Goal: Task Accomplishment & Management: Complete application form

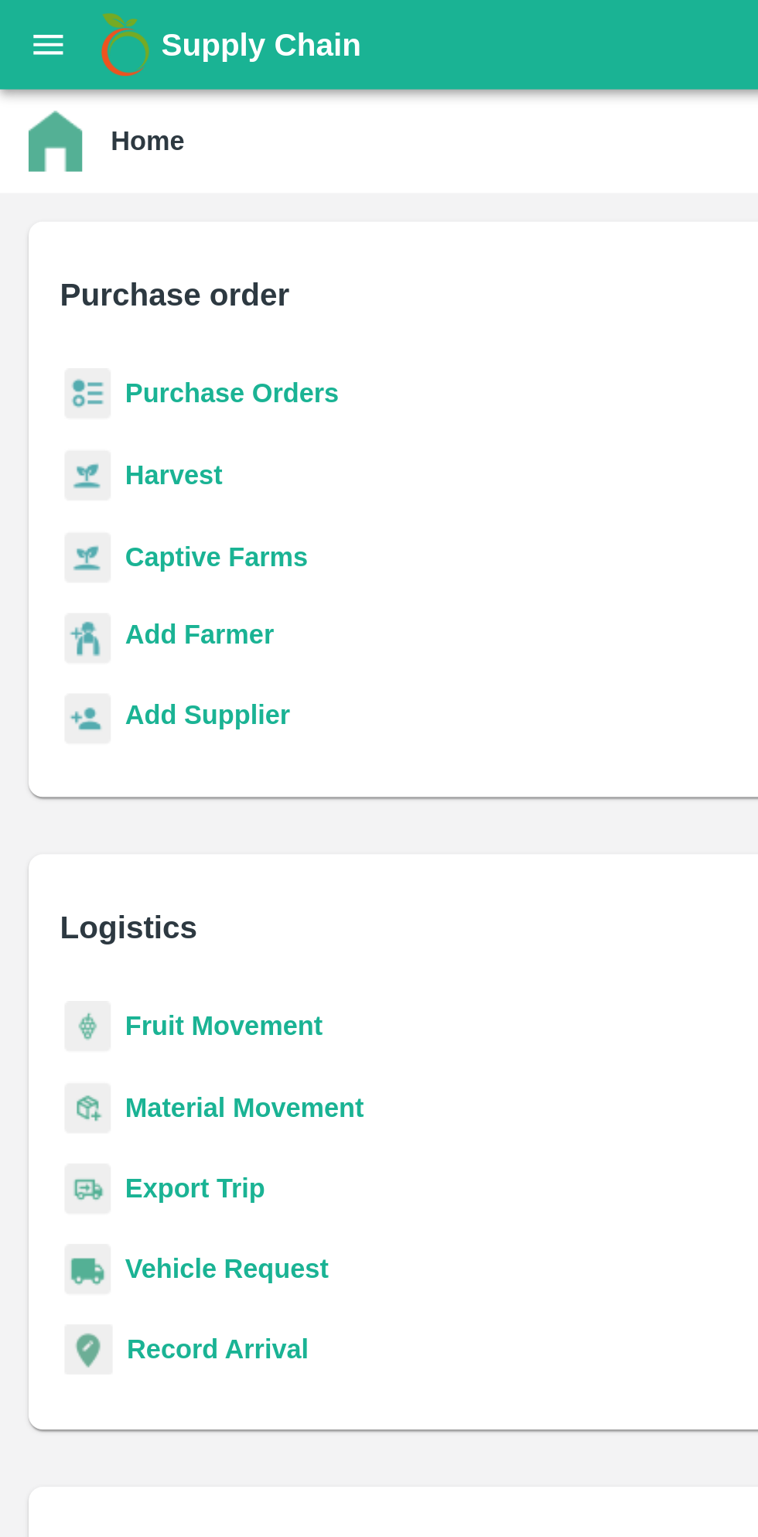
click at [122, 173] on b "Purchase Orders" at bounding box center [100, 170] width 93 height 12
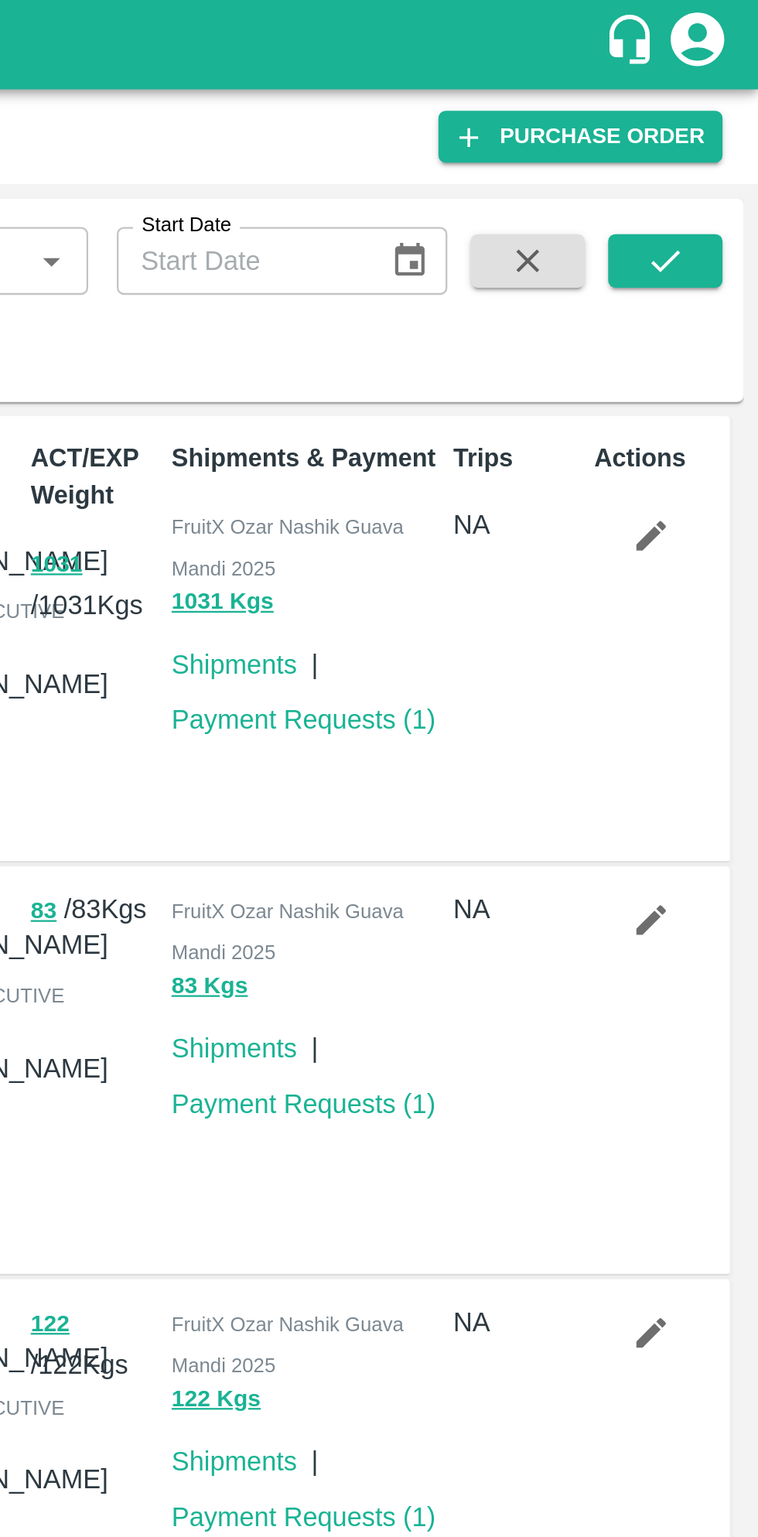
click at [713, 63] on link "Purchase Order" at bounding box center [681, 59] width 123 height 22
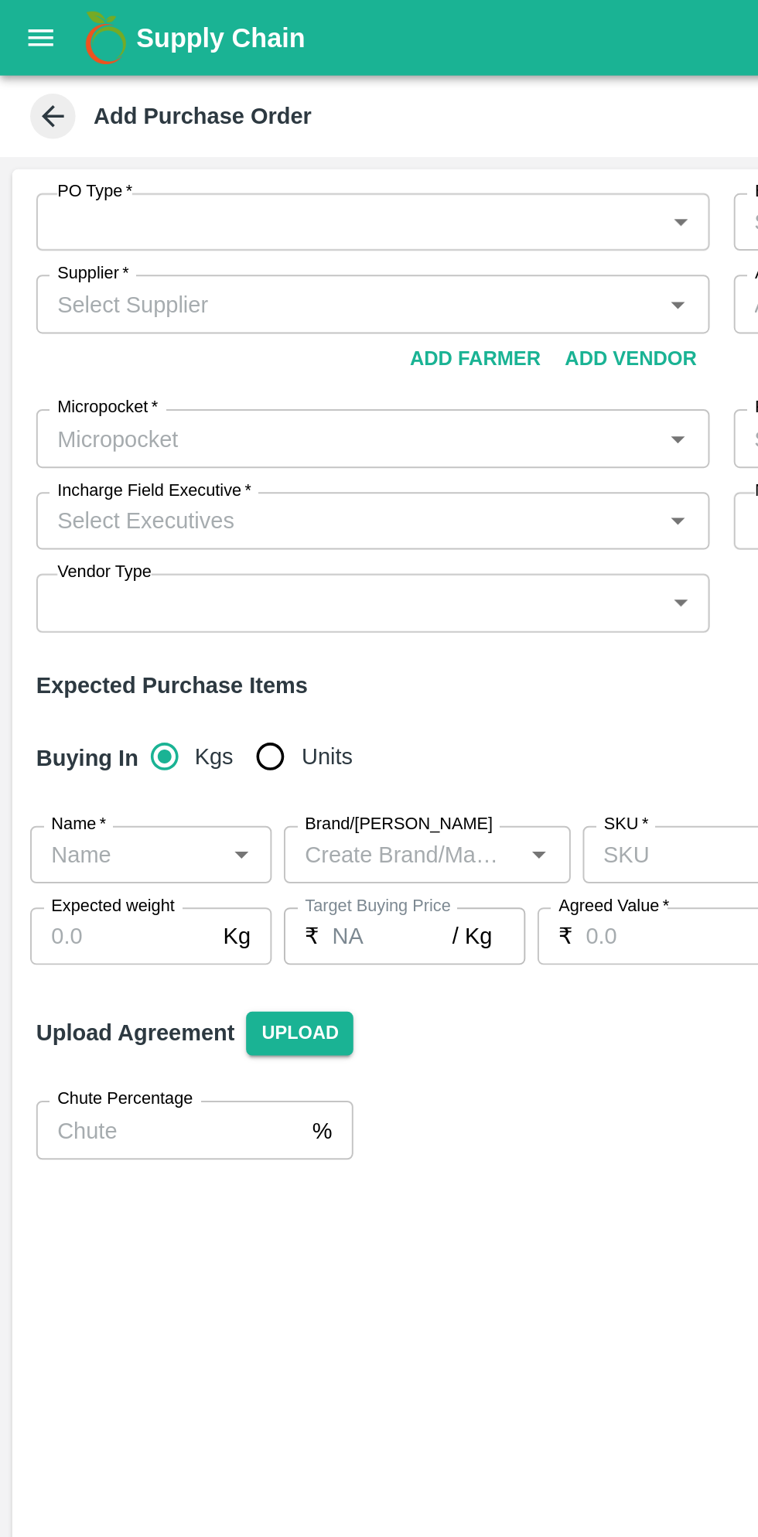
click at [354, 111] on body "Supply Chain Add Purchase Order PO Type   * ​ PO Type Buyers   * Buyers   * Sup…" at bounding box center [379, 768] width 758 height 1537
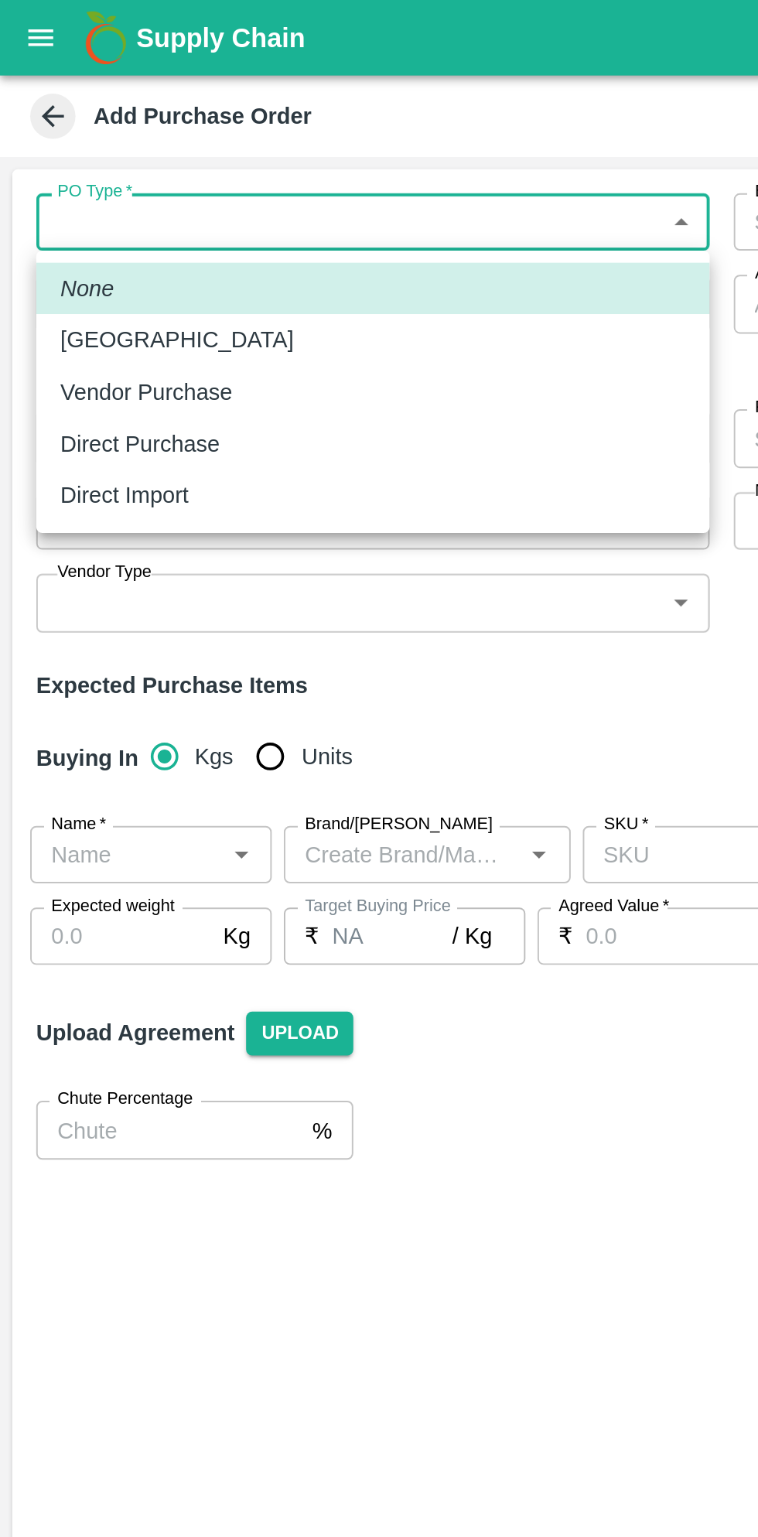
click at [51, 230] on p "Direct Purchase" at bounding box center [72, 227] width 82 height 17
type input "3"
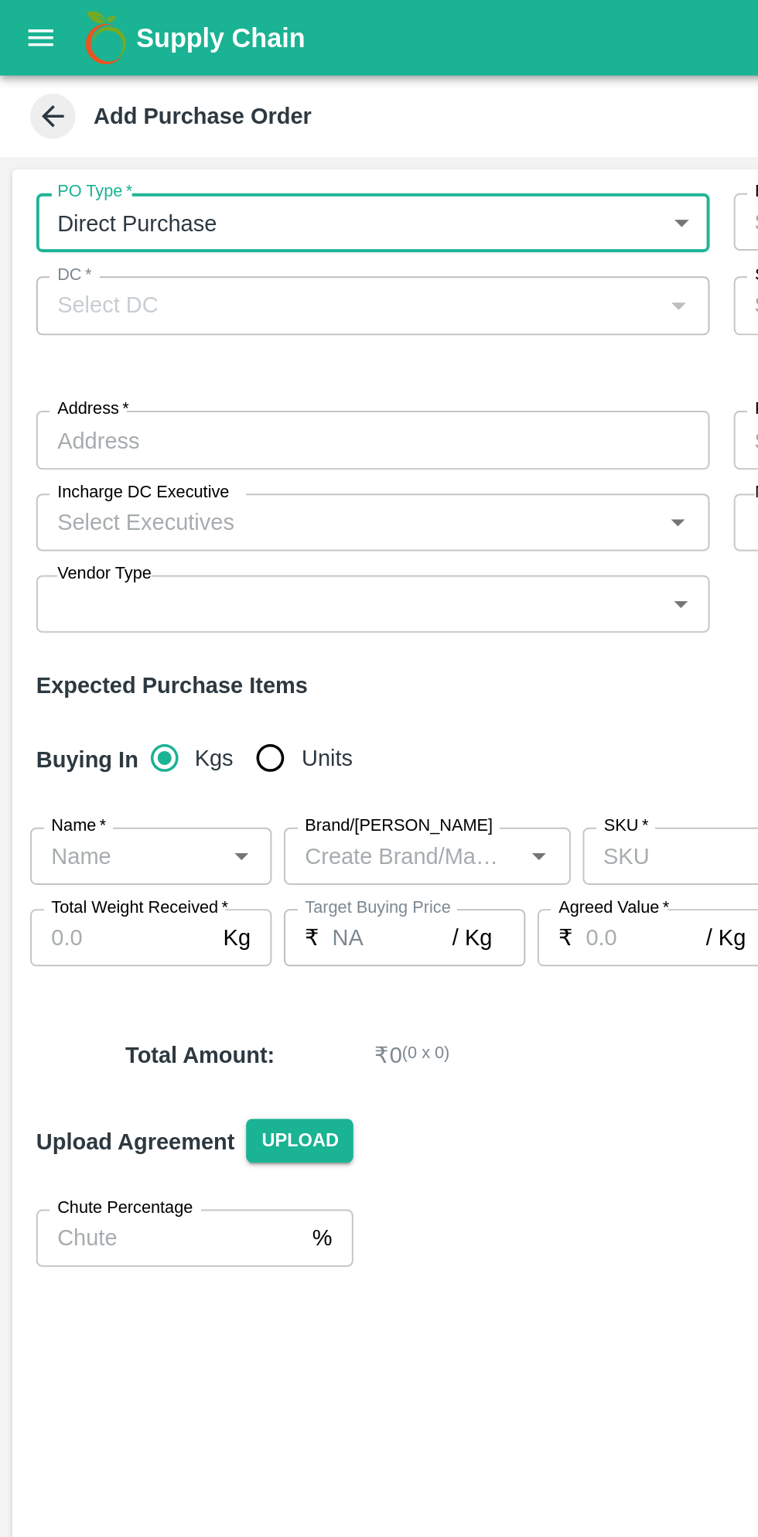
click at [358, 155] on div "DC   *" at bounding box center [191, 156] width 345 height 29
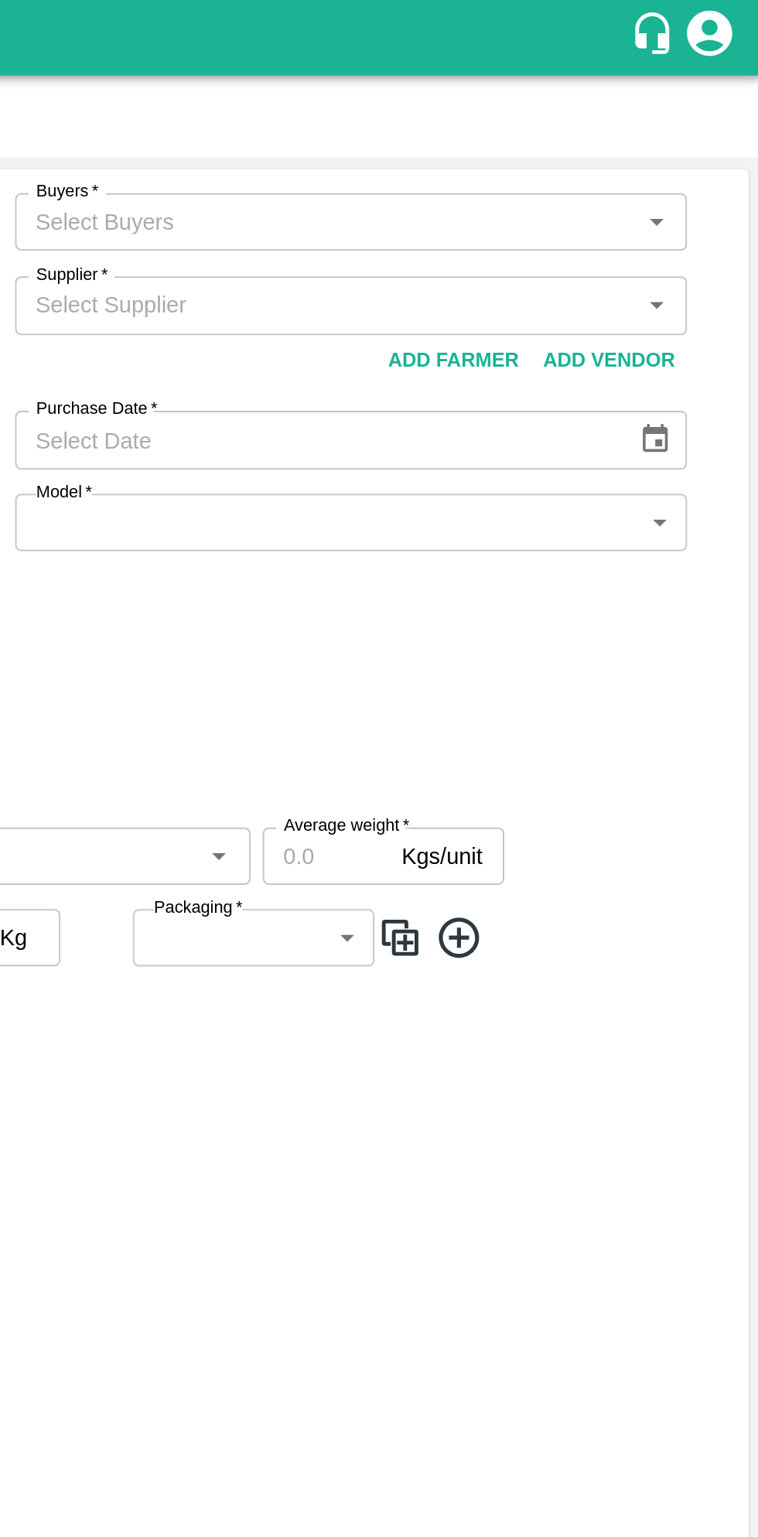
click at [717, 124] on div "Buyers   *" at bounding box center [548, 113] width 345 height 29
click at [704, 113] on icon "Open" at bounding box center [704, 114] width 7 height 4
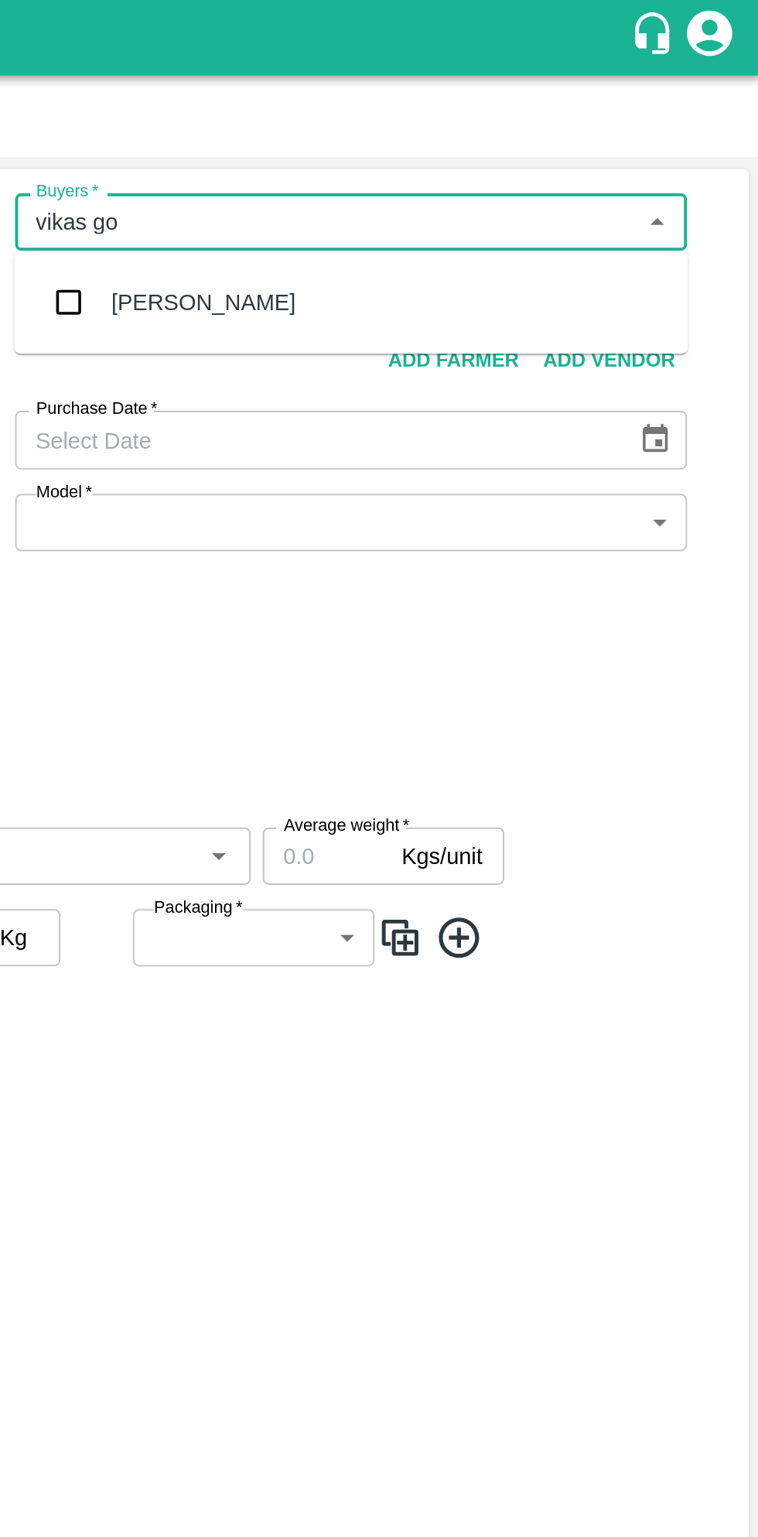
type input "vikas gop"
click at [560, 159] on div "[PERSON_NAME]" at bounding box center [547, 155] width 345 height 40
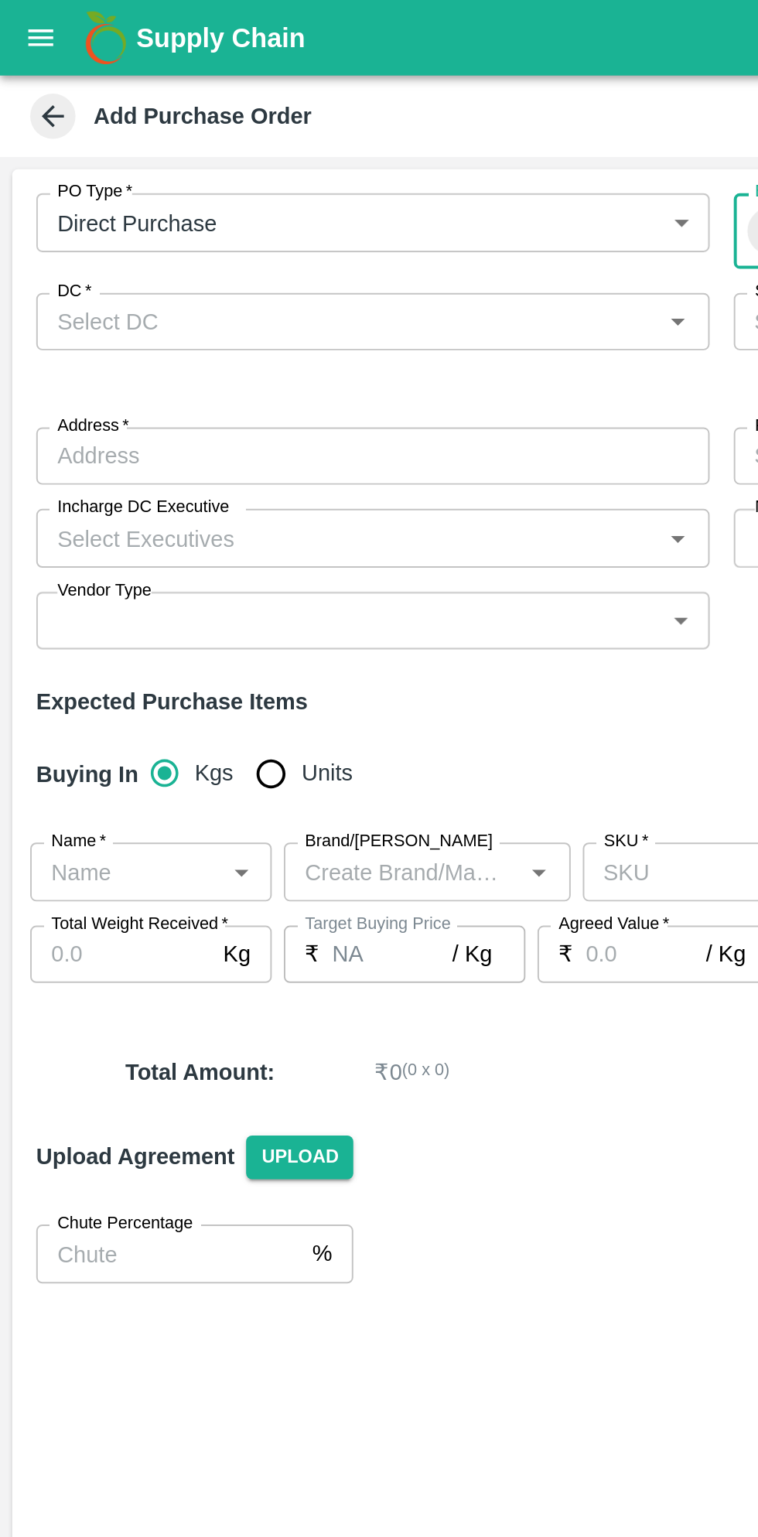
click at [347, 165] on icon "Open" at bounding box center [347, 165] width 7 height 4
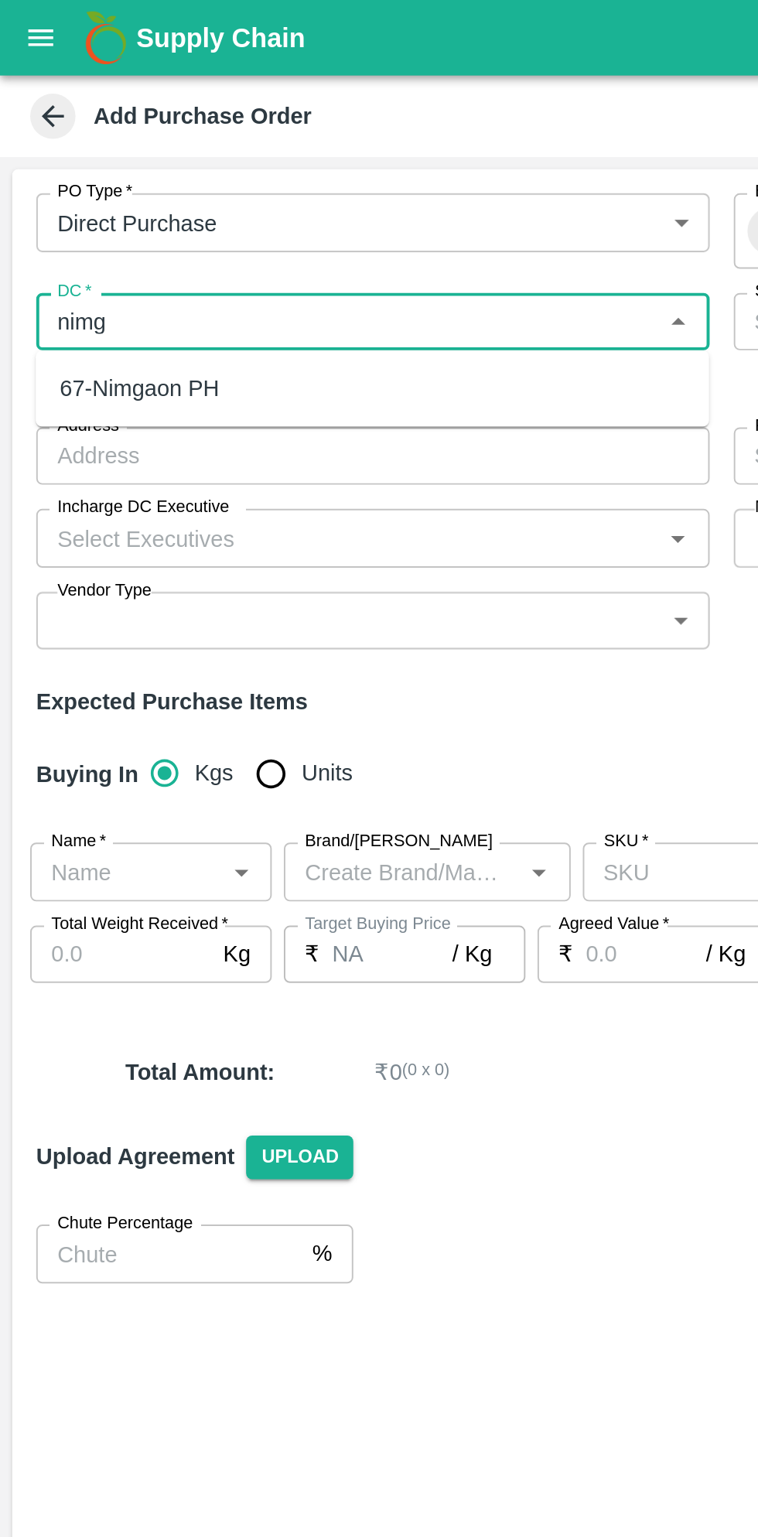
click at [171, 200] on div "67-Nimgaon PH" at bounding box center [191, 199] width 345 height 26
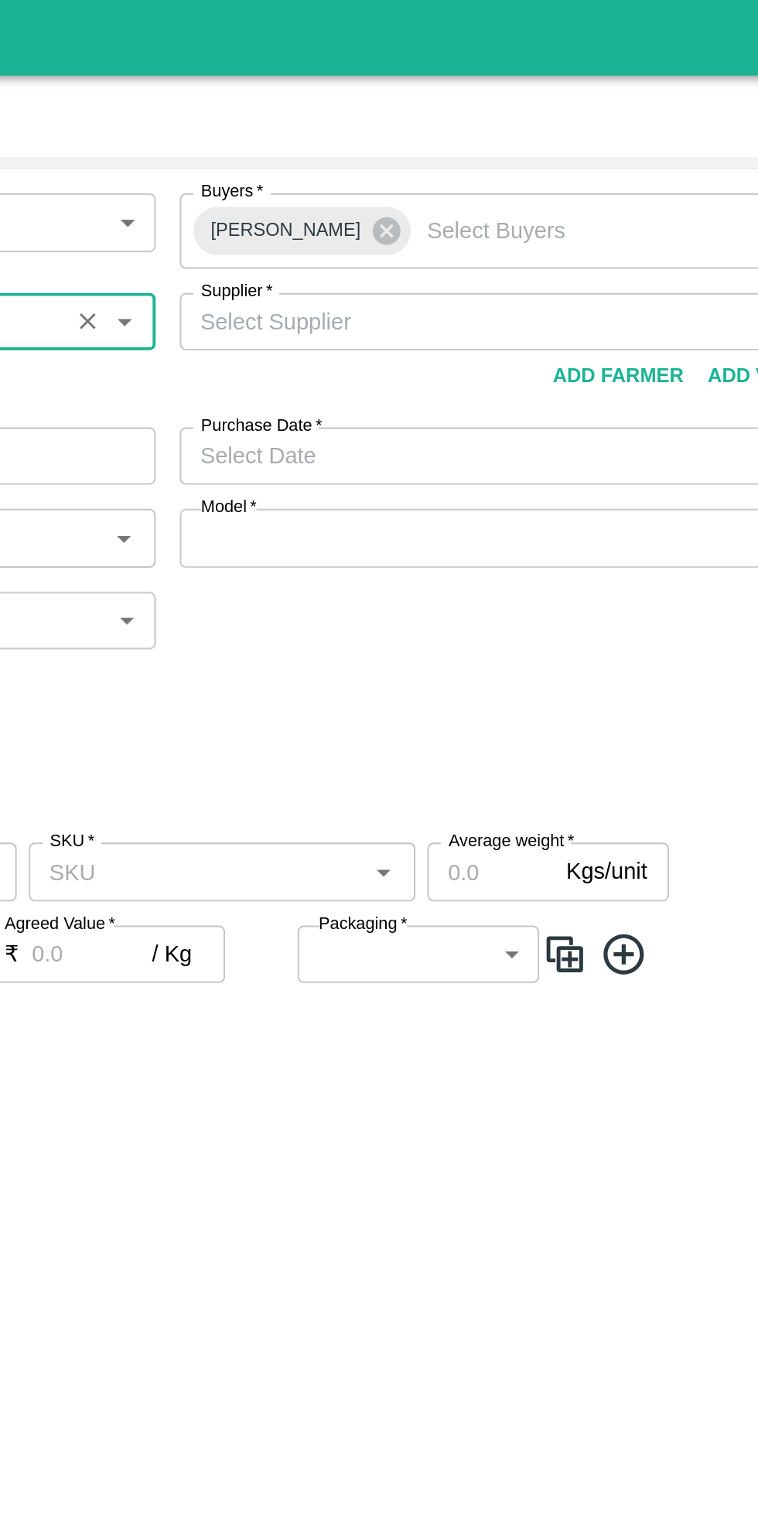
type input "67-Nimgaon PH"
click at [557, 166] on input "Supplier   *" at bounding box center [536, 165] width 310 height 20
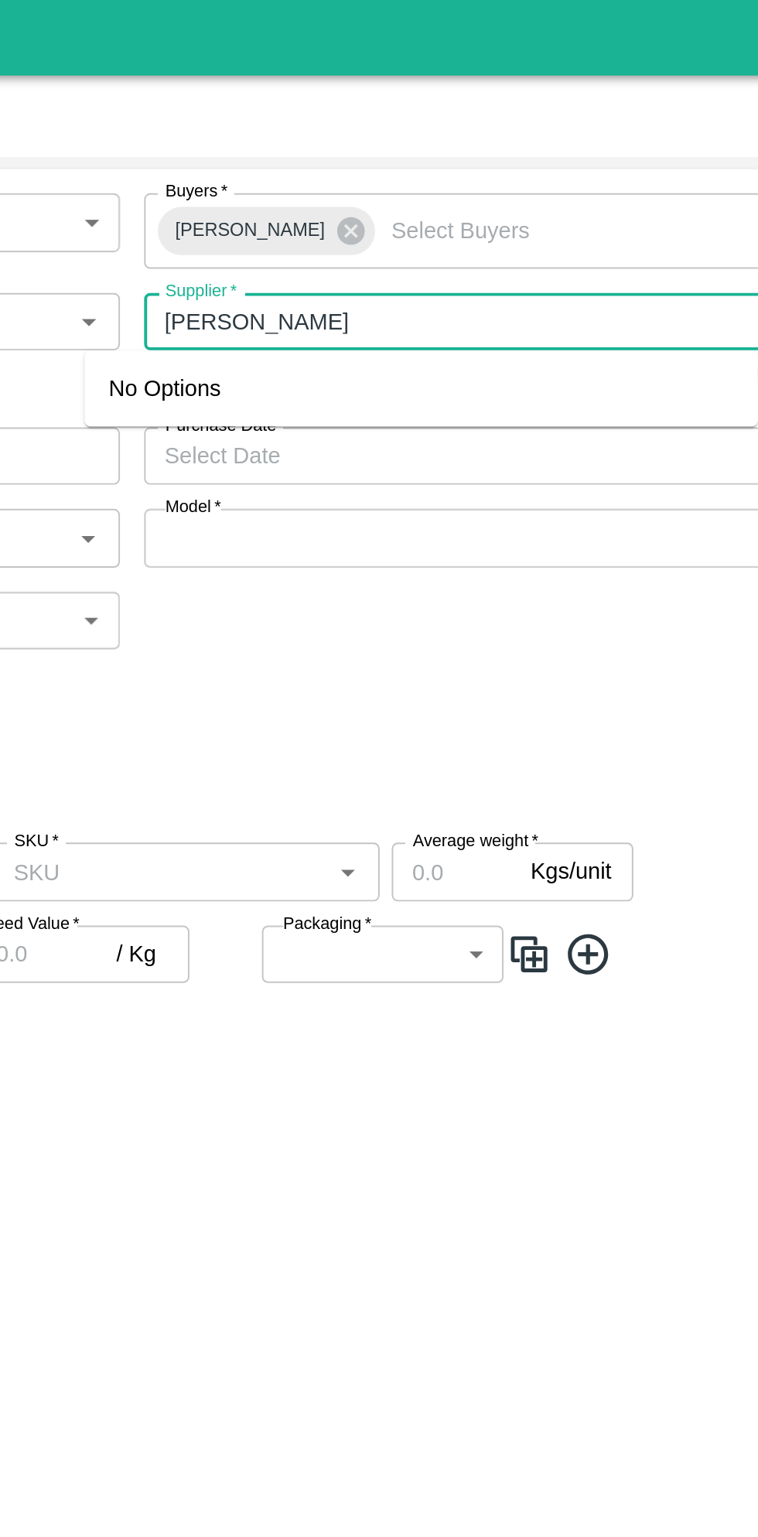
type input "[PERSON_NAME]"
